Goal: Find specific page/section: Locate a particular part of the current website

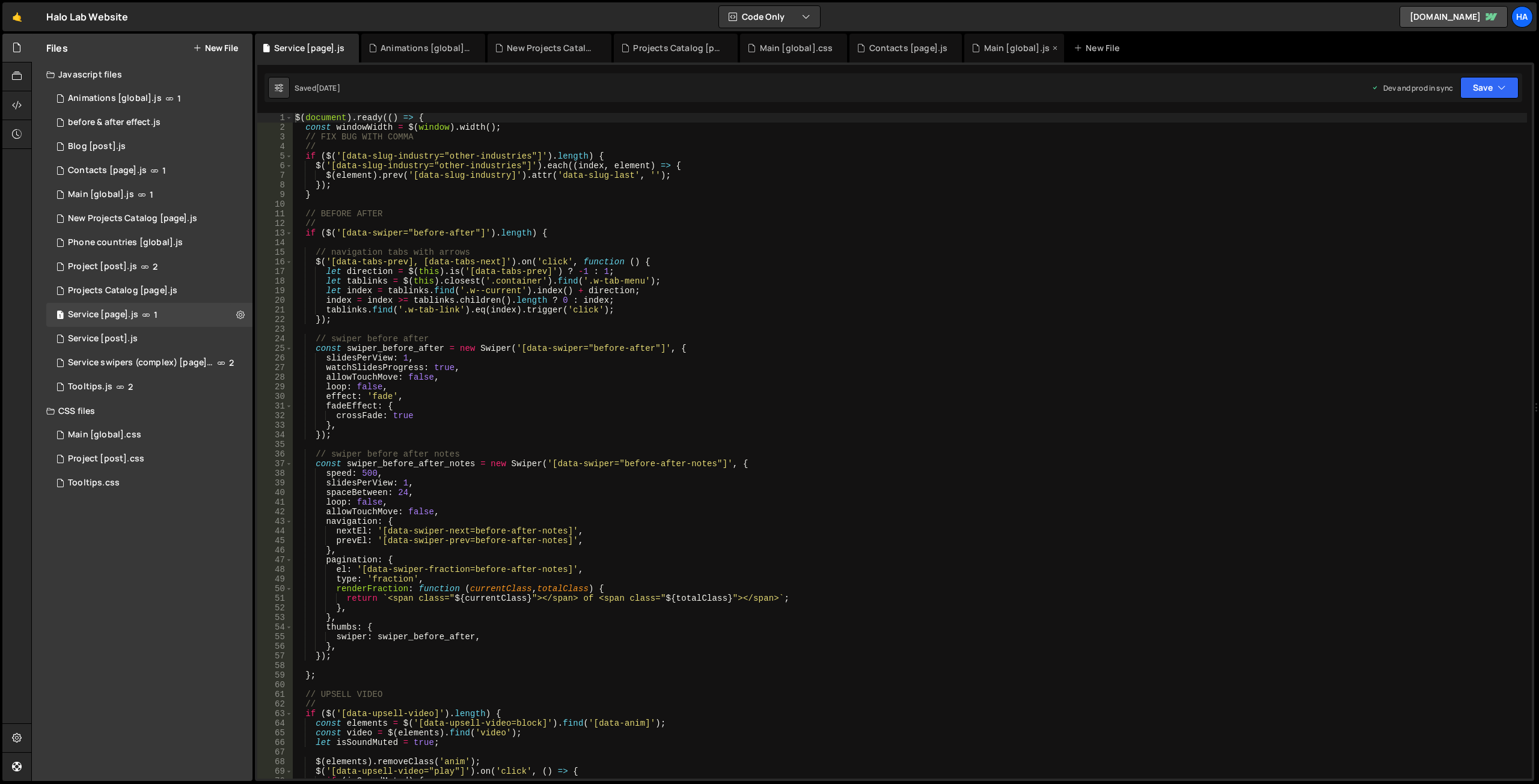
click at [990, 45] on div "Main [global].js" at bounding box center [1017, 47] width 66 height 12
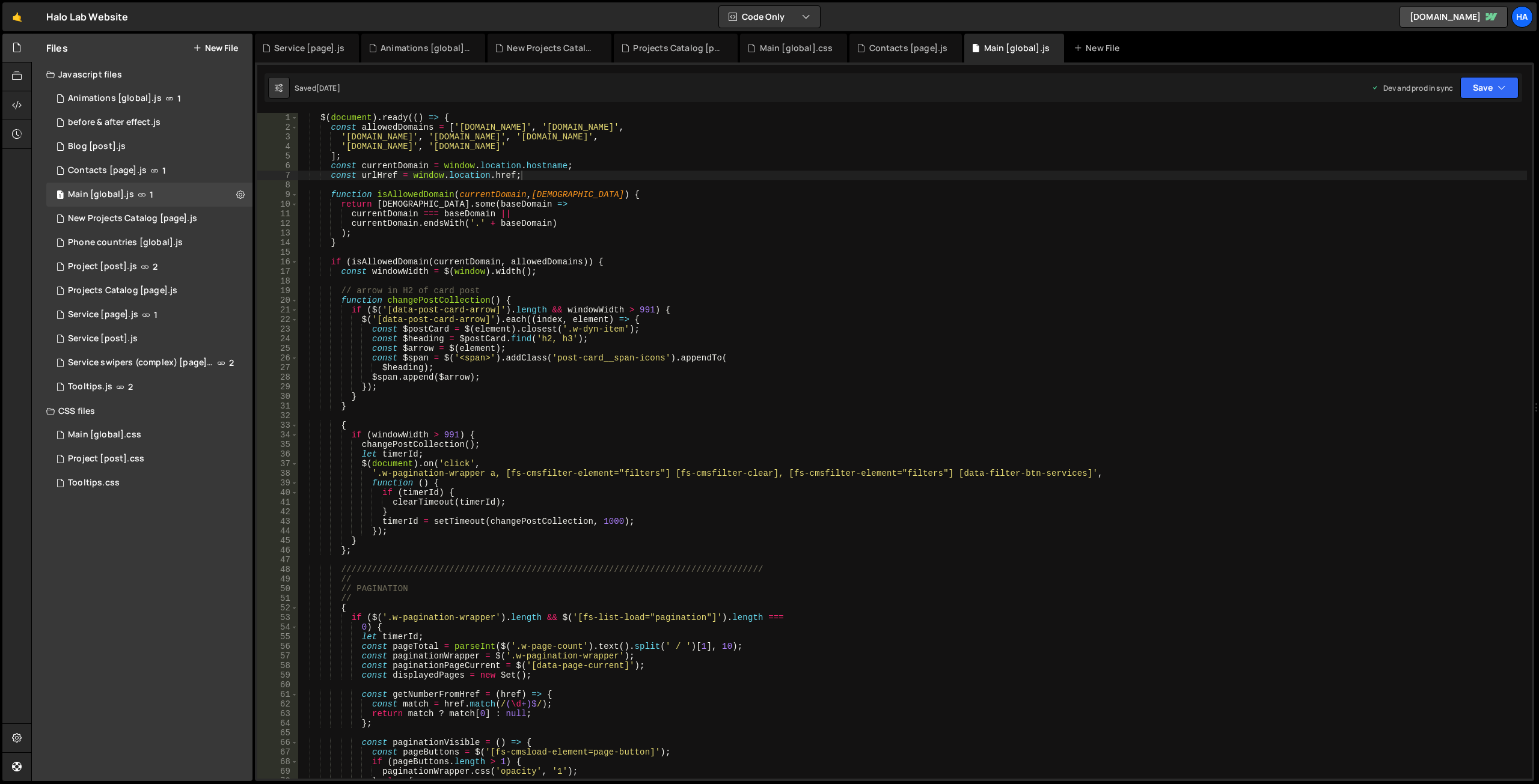
type textarea "currentDomain === baseDomain ||"
click at [929, 212] on div "$ ( document ) . ready (( ) => { const allowedDomains = [ '[DOMAIN_NAME]' , '[D…" at bounding box center [912, 455] width 1229 height 685
click at [1357, 128] on input "taemnytsi city" at bounding box center [1379, 124] width 151 height 18
paste input ""data-scroll"
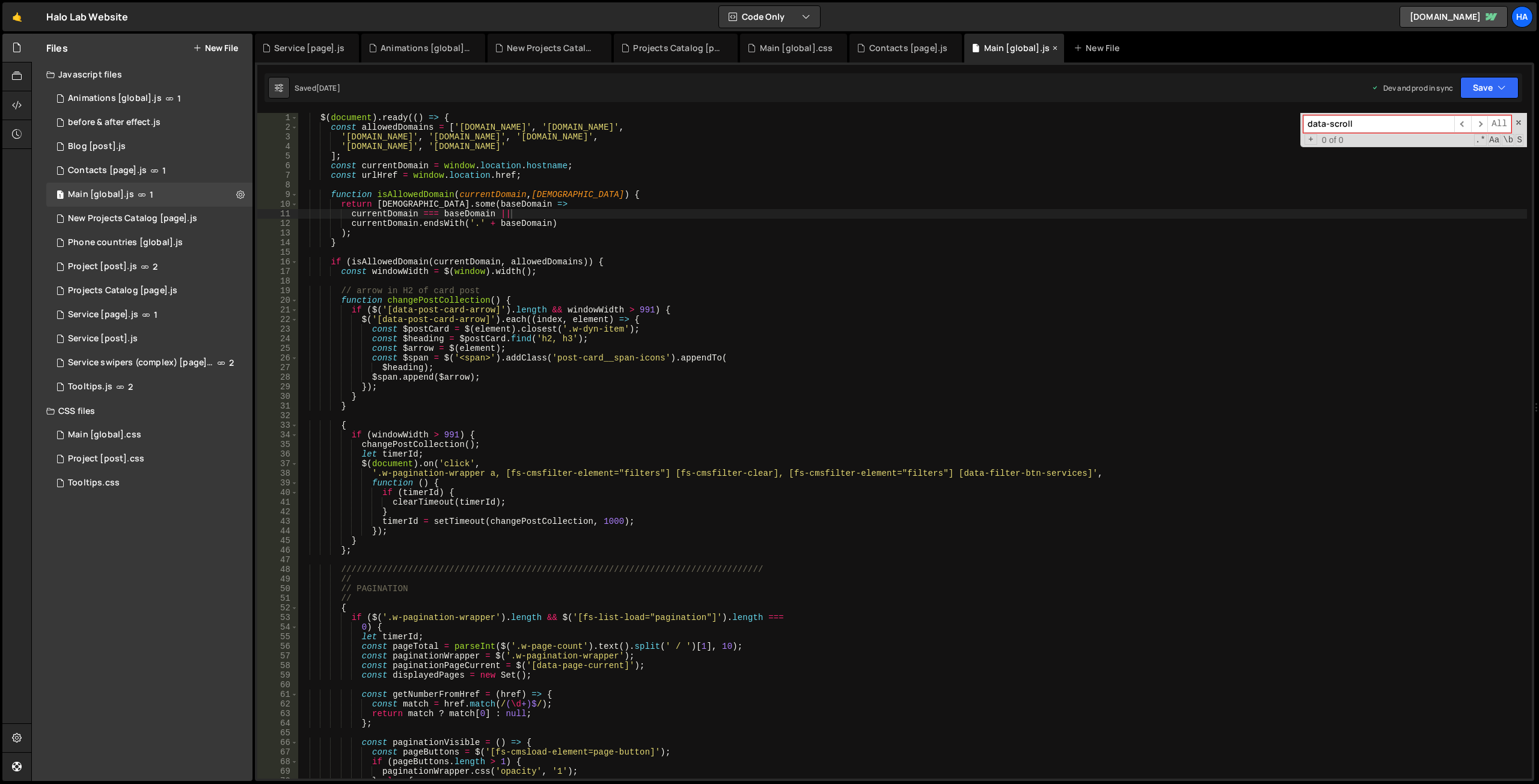
type input "data-scroll"
click at [991, 47] on div "Main [global].js" at bounding box center [1017, 47] width 66 height 12
click at [164, 337] on div "1 Service [post].js 0" at bounding box center [149, 339] width 206 height 24
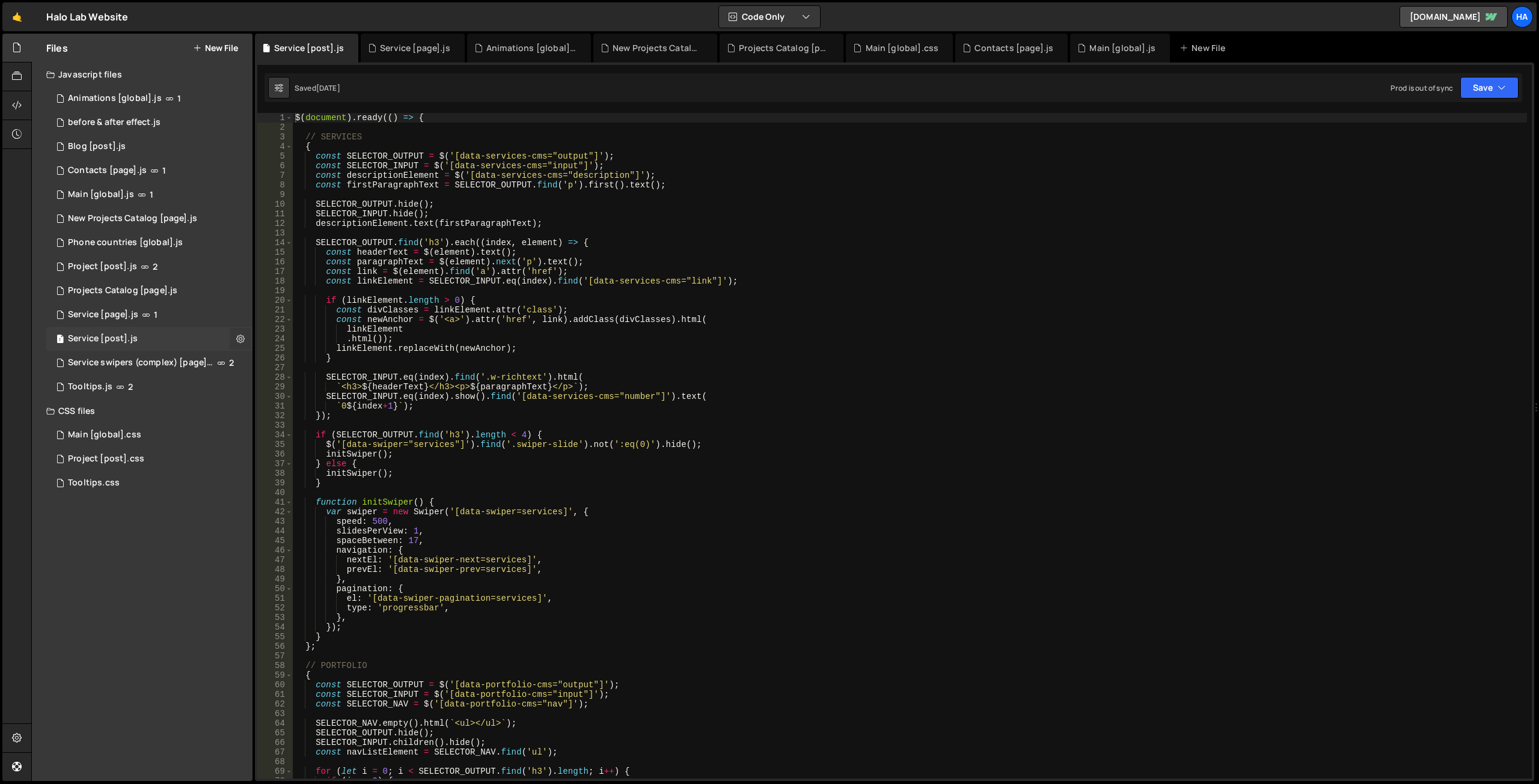
scroll to position [0, 0]
type textarea "linkElement.replaceWith(newAnchor);"
click at [655, 346] on div "$ ( document ) . ready (( ) => { // SERVICES { const SELECTOR_OUTPUT = $ ( '[da…" at bounding box center [909, 455] width 1234 height 685
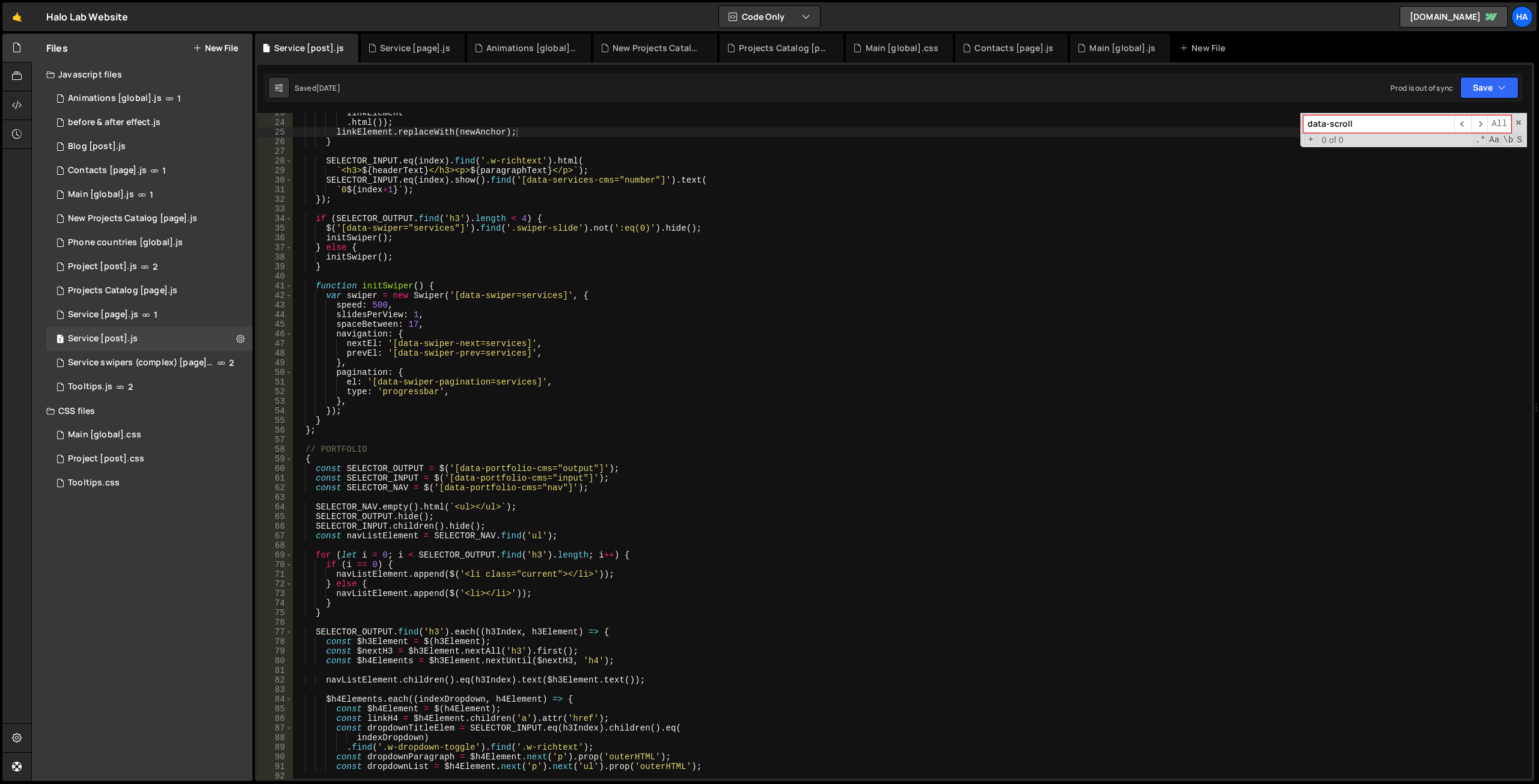
scroll to position [216, 0]
type input "data-scroll"
click at [347, 45] on icon at bounding box center [349, 47] width 8 height 12
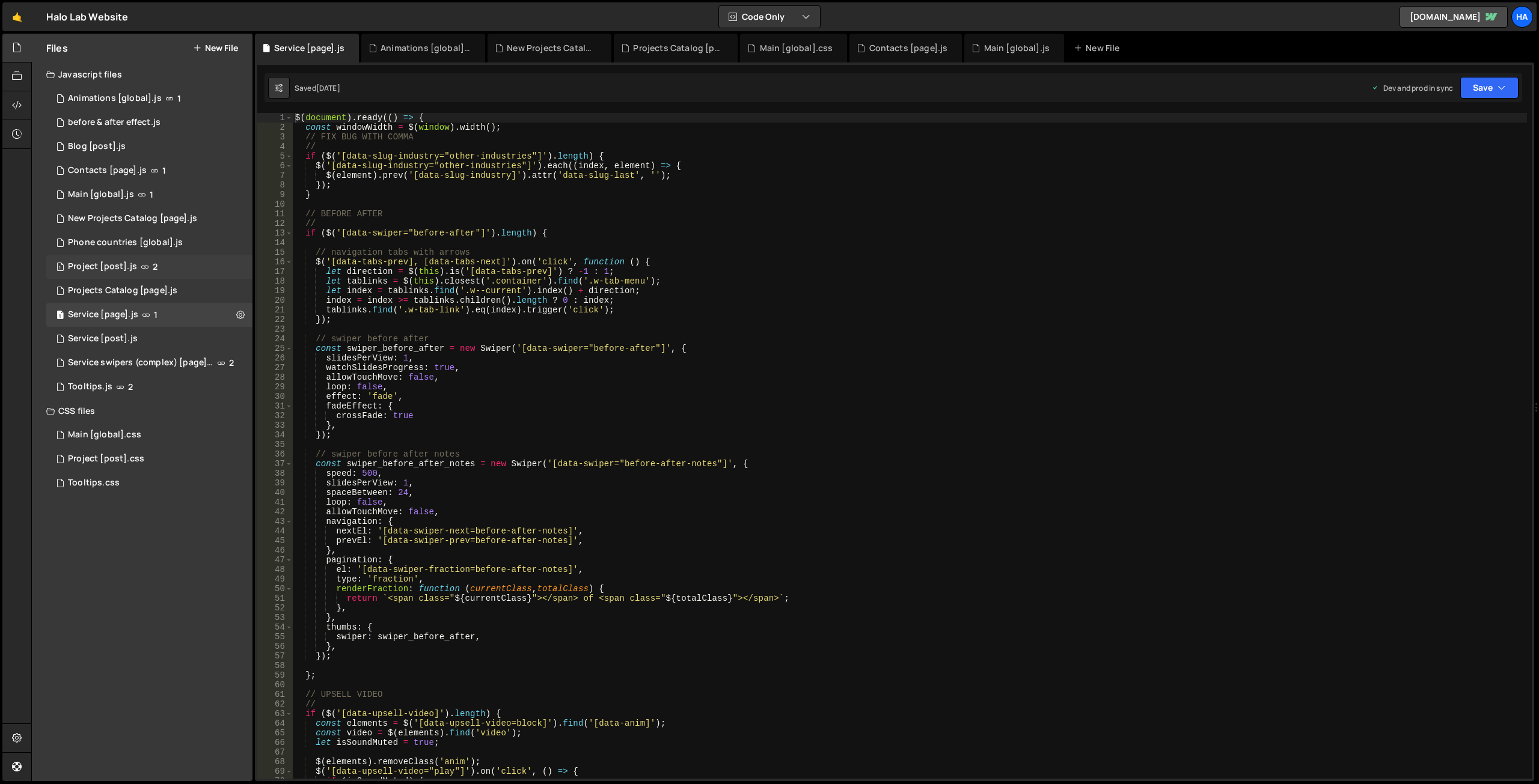
click at [172, 266] on div "1 Project [post].js 2" at bounding box center [149, 267] width 206 height 24
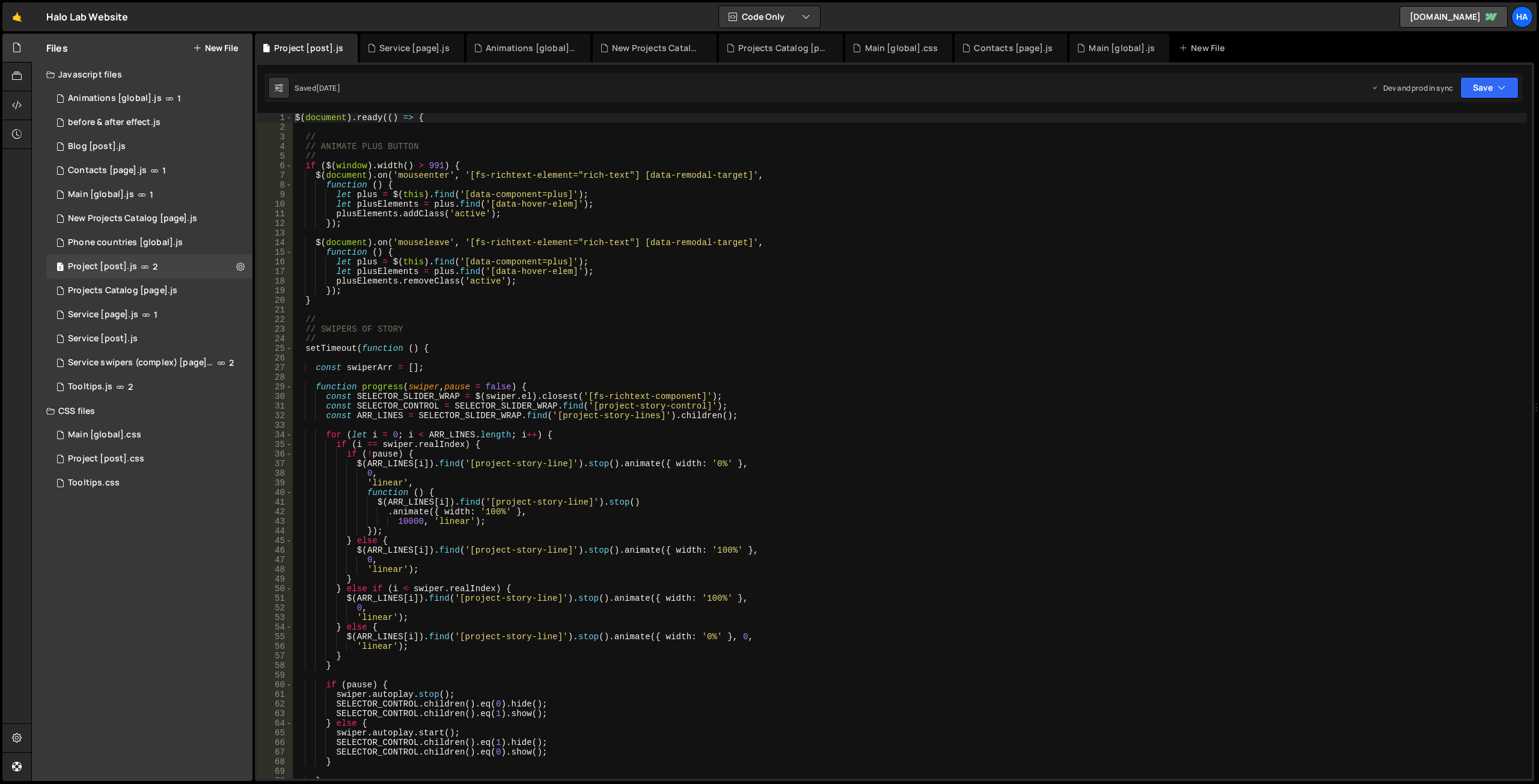
type textarea "const swiperArr = [];"
click at [506, 365] on div "$ ( document ) . ready (( ) => { // // ANIMATE PLUS BUTTON // if ( $ ( window )…" at bounding box center [909, 455] width 1234 height 685
type input "data-scroll"
click at [1519, 121] on span at bounding box center [1519, 123] width 8 height 8
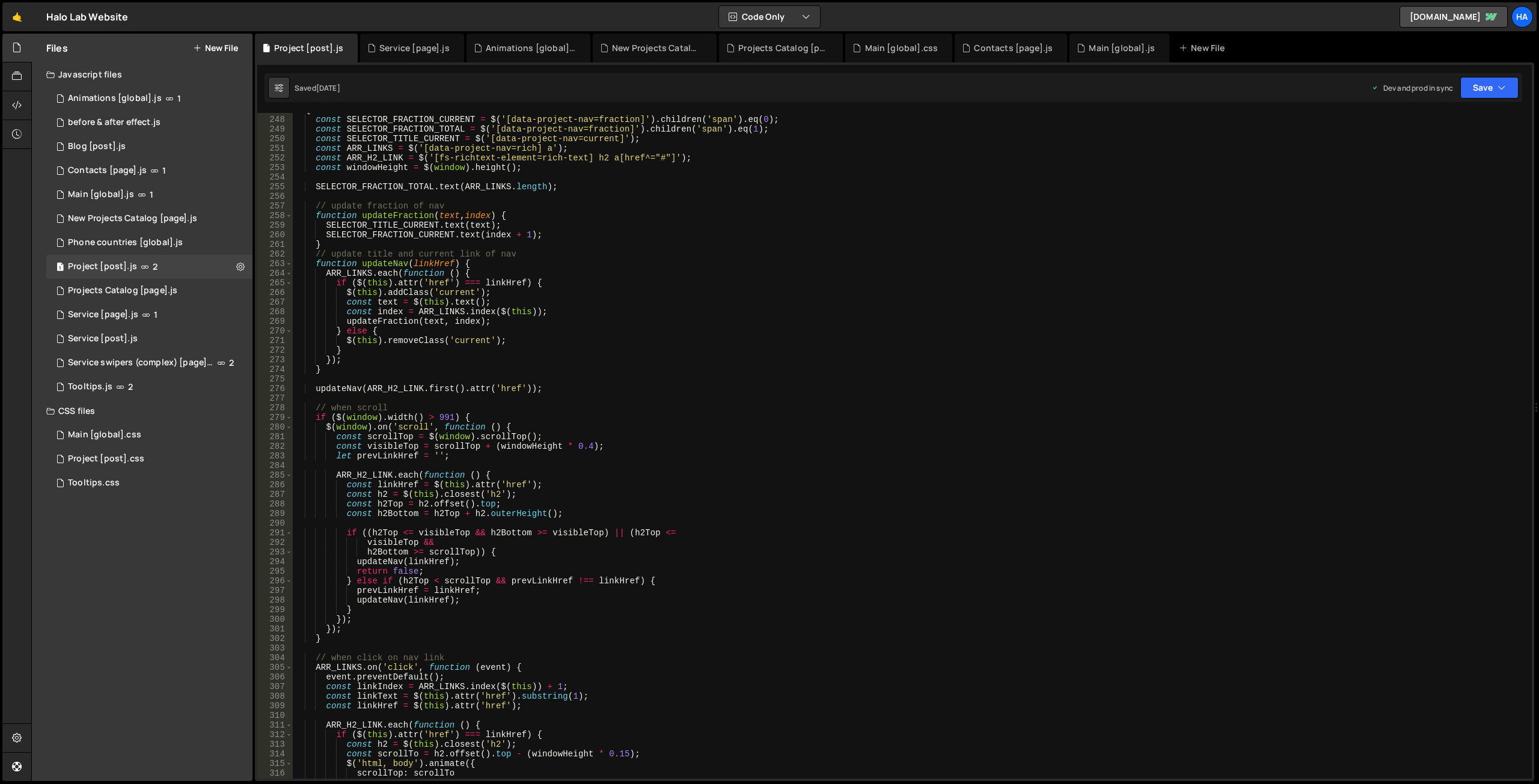
scroll to position [2229, 0]
